Goal: Information Seeking & Learning: Learn about a topic

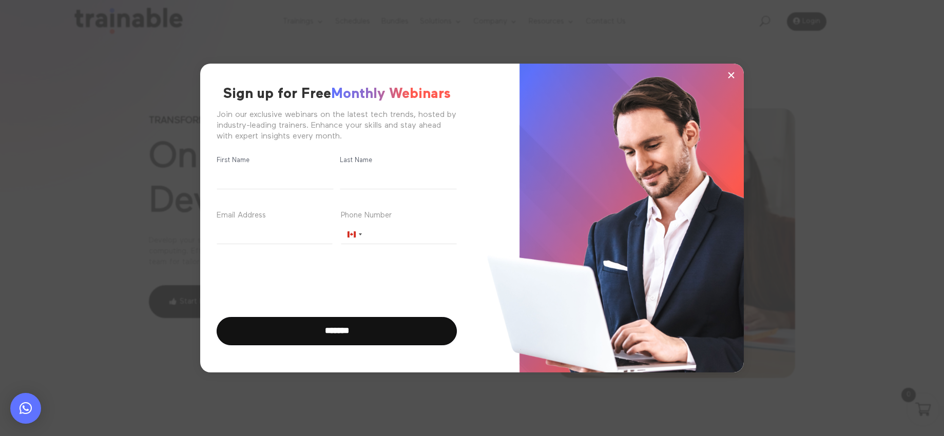
click at [730, 78] on span "×" at bounding box center [731, 74] width 9 height 15
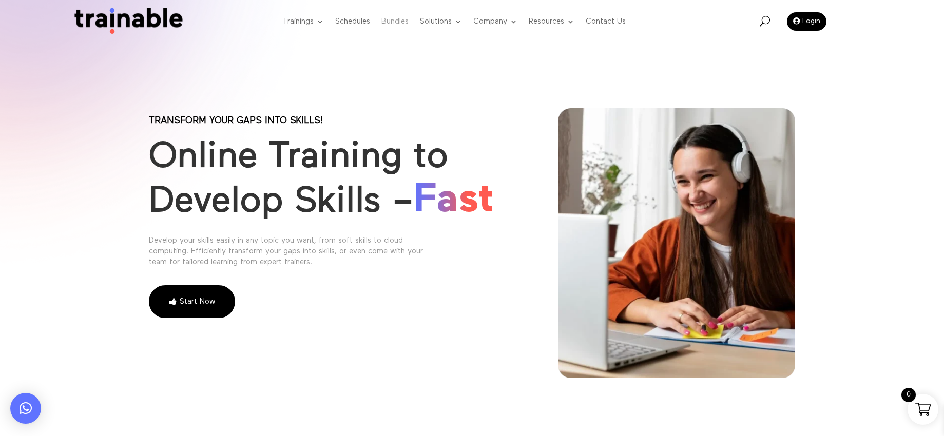
click at [401, 23] on link "Bundles" at bounding box center [394, 22] width 27 height 41
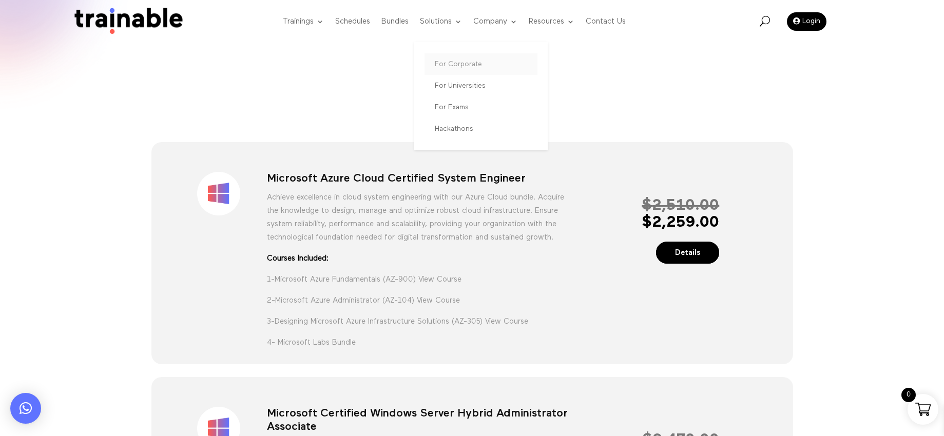
click at [443, 68] on link "For Corporate" at bounding box center [480, 64] width 113 height 22
click at [443, 66] on link "For Corporate" at bounding box center [480, 64] width 113 height 22
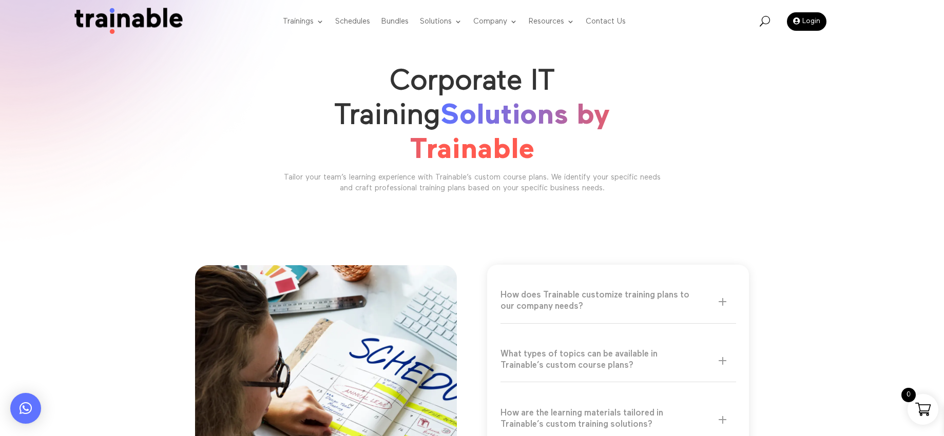
click at [715, 290] on h5 "How does Trainable customize training plans to our company needs?" at bounding box center [612, 301] width 225 height 23
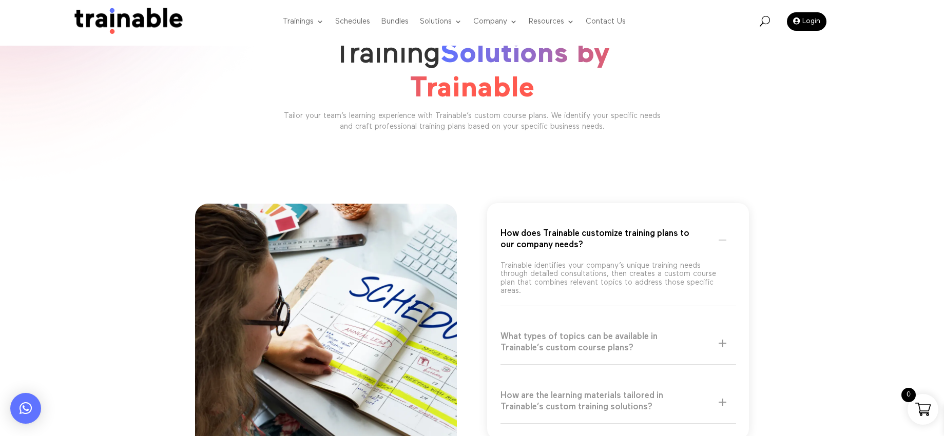
scroll to position [103, 0]
